Goal: Complete application form: Complete application form

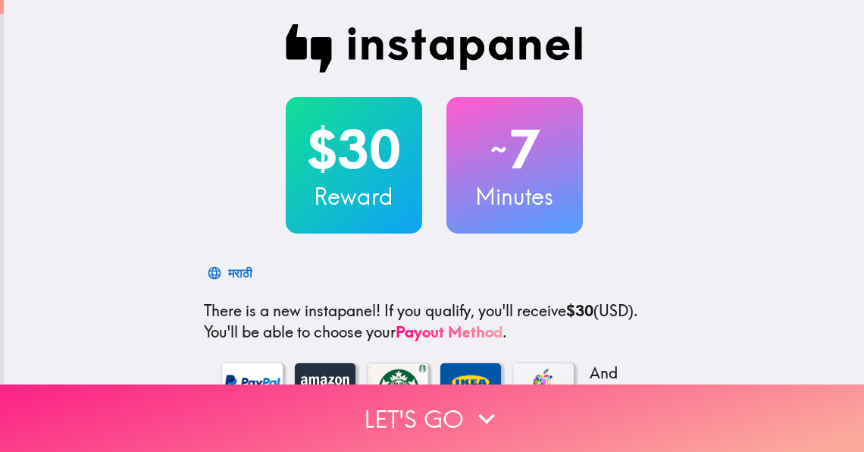
click at [456, 415] on button "Let's go" at bounding box center [432, 417] width 864 height 67
click at [464, 412] on button "Let's go" at bounding box center [432, 417] width 864 height 67
click at [439, 414] on button "Let's go" at bounding box center [432, 417] width 864 height 67
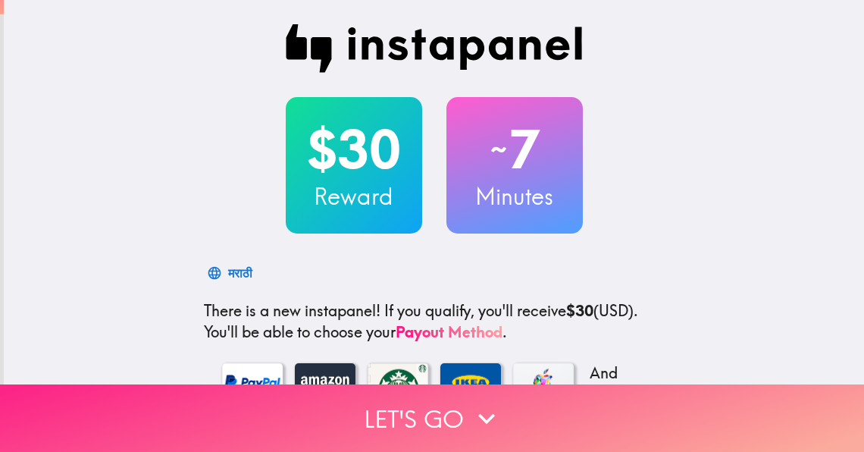
click at [484, 419] on icon "button" at bounding box center [486, 418] width 17 height 11
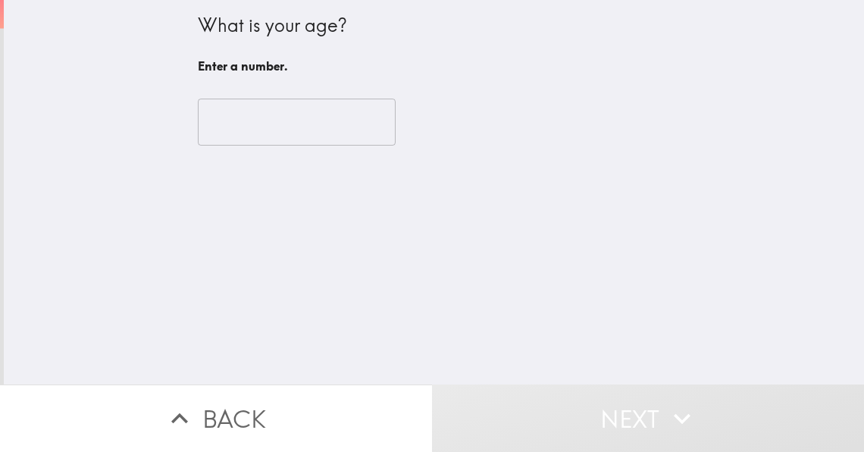
click at [299, 130] on input "number" at bounding box center [297, 122] width 198 height 47
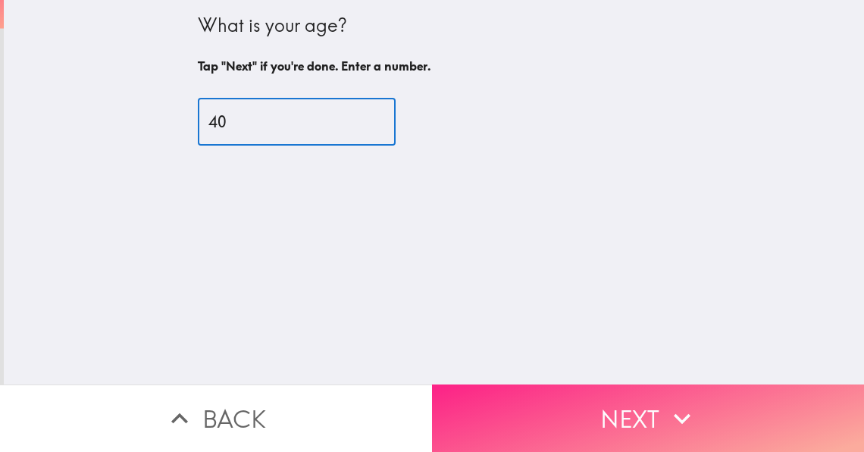
type input "40"
click at [621, 443] on button "Next" at bounding box center [648, 417] width 432 height 67
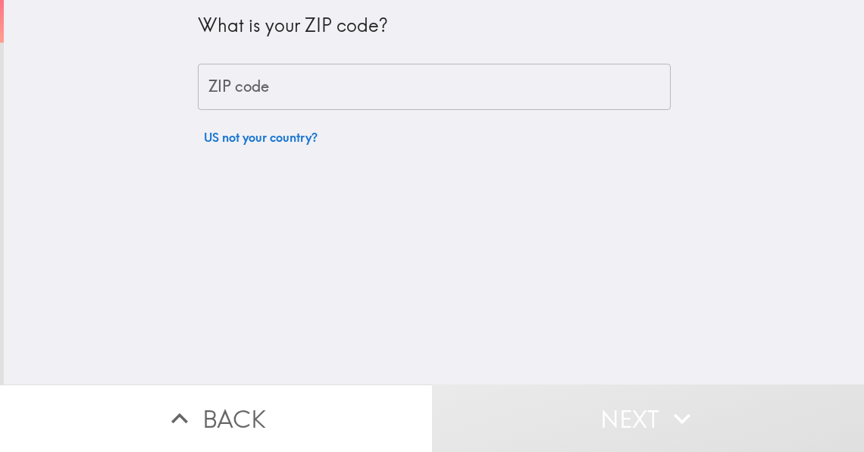
click at [380, 83] on input "ZIP code" at bounding box center [434, 87] width 473 height 47
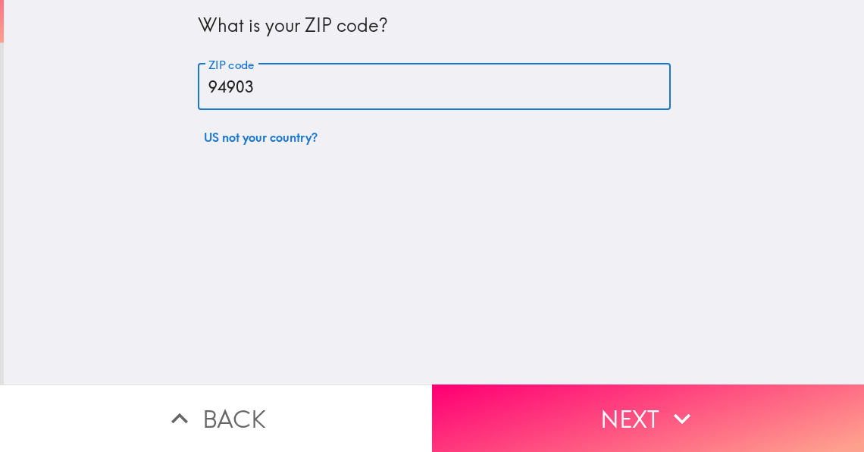
type input "94903"
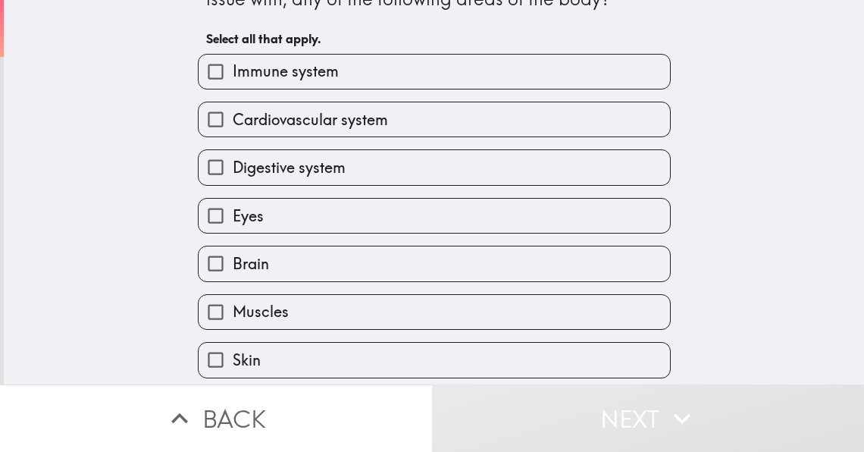
scroll to position [59, 0]
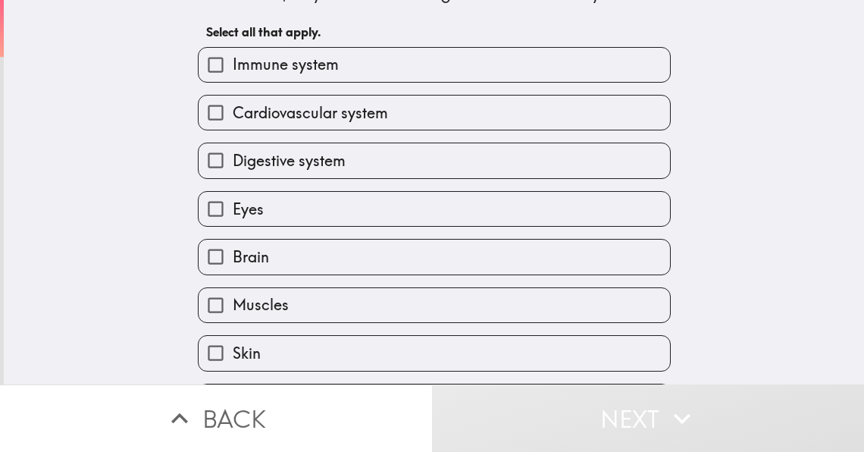
click at [218, 358] on input "Skin" at bounding box center [216, 353] width 34 height 34
checkbox input "true"
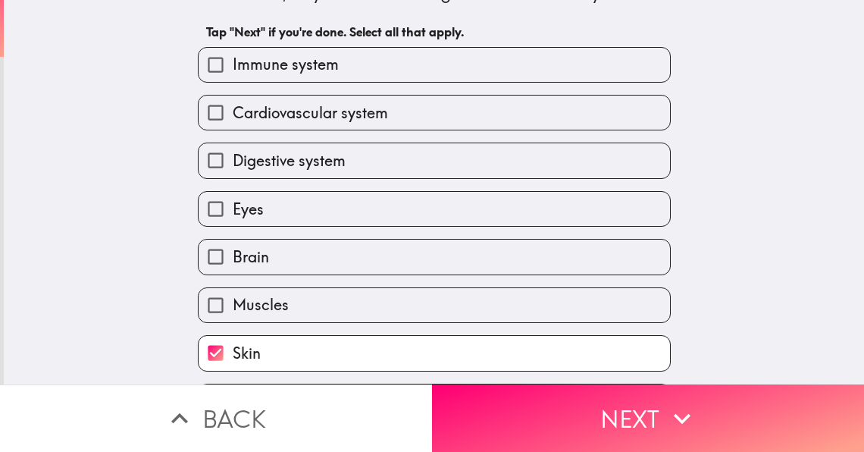
scroll to position [150, 0]
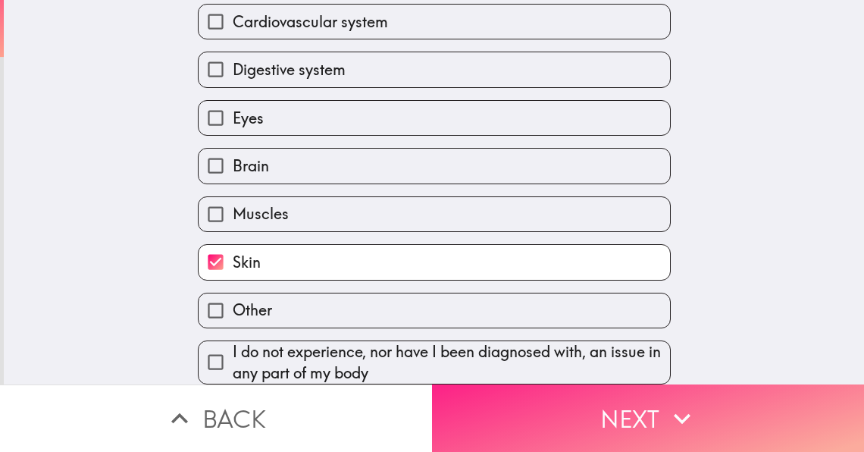
click at [533, 393] on button "Next" at bounding box center [648, 417] width 432 height 67
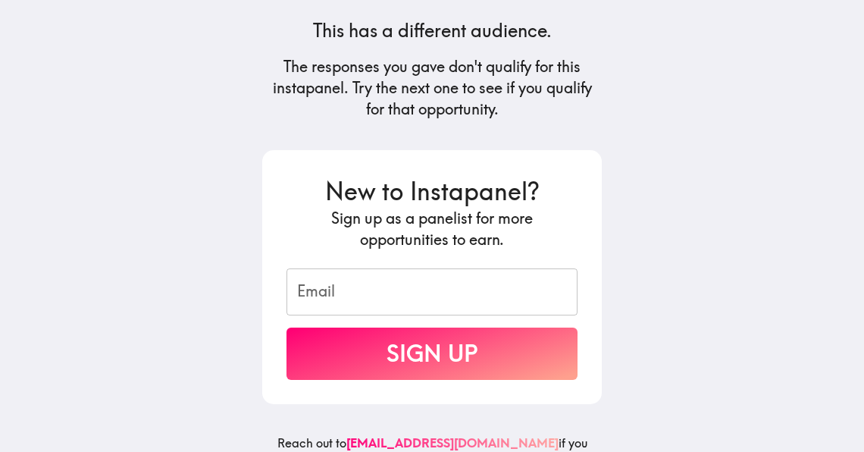
scroll to position [206, 0]
